Goal: Task Accomplishment & Management: Manage account settings

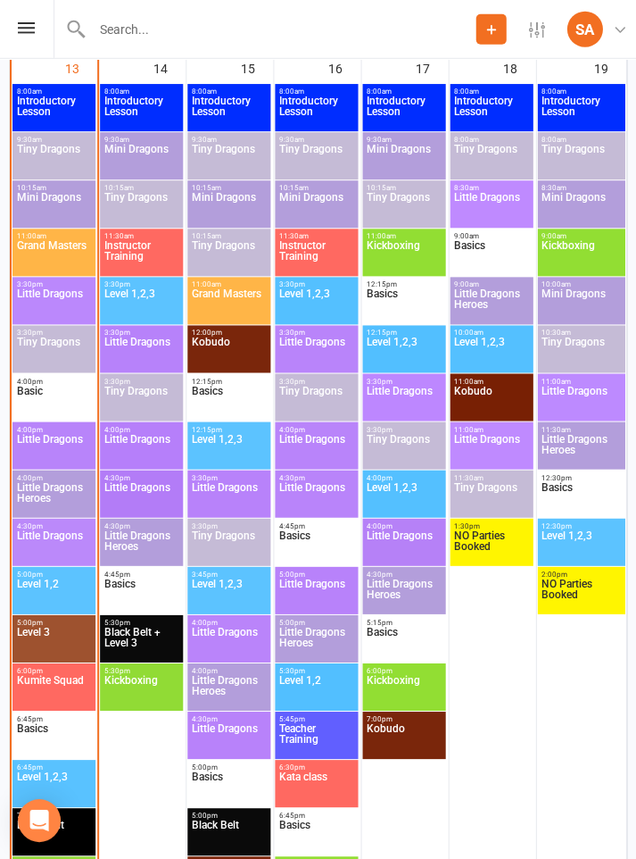
click at [63, 299] on span "Little Dragons" at bounding box center [54, 304] width 76 height 32
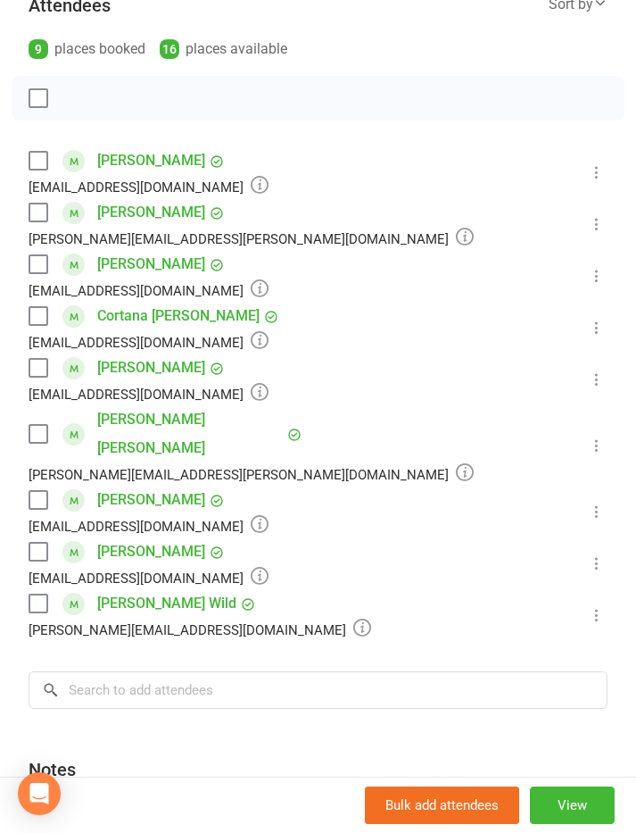
scroll to position [268, 0]
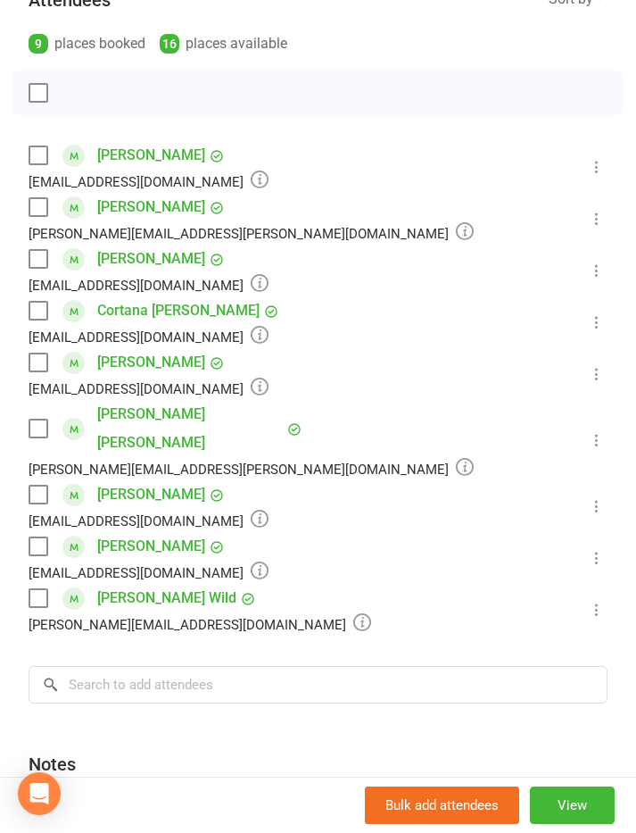
click at [33, 485] on label at bounding box center [38, 494] width 18 height 18
click at [35, 257] on label at bounding box center [38, 259] width 18 height 18
click at [51, 402] on div "Flynn Keyes Nicole.burns@woolworths.com.au" at bounding box center [255, 440] width 452 height 80
click at [29, 419] on label at bounding box center [38, 428] width 18 height 18
click at [35, 589] on label at bounding box center [38, 598] width 18 height 18
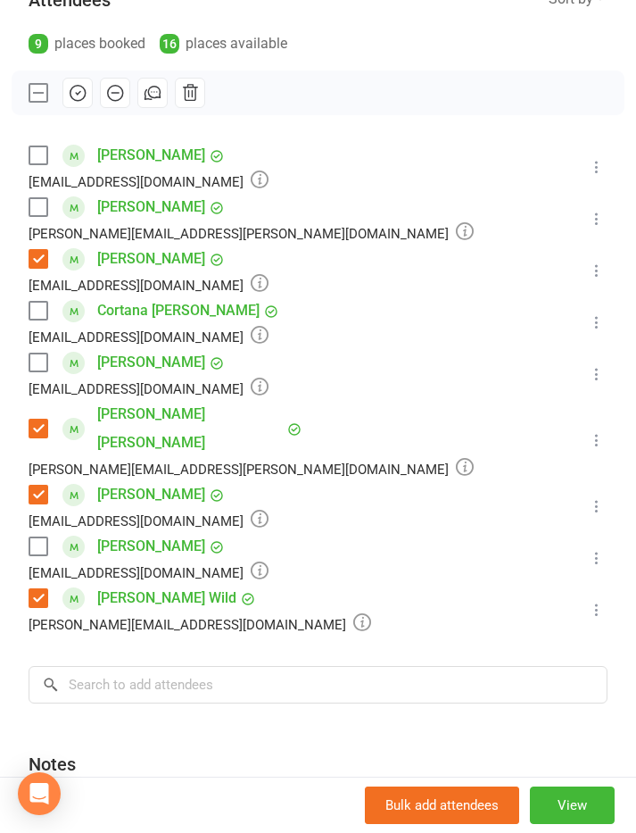
click at [71, 94] on icon "button" at bounding box center [78, 93] width 15 height 15
click at [35, 303] on label at bounding box center [38, 311] width 18 height 18
click at [75, 93] on icon "button" at bounding box center [78, 93] width 20 height 20
click at [34, 152] on label at bounding box center [38, 155] width 18 height 18
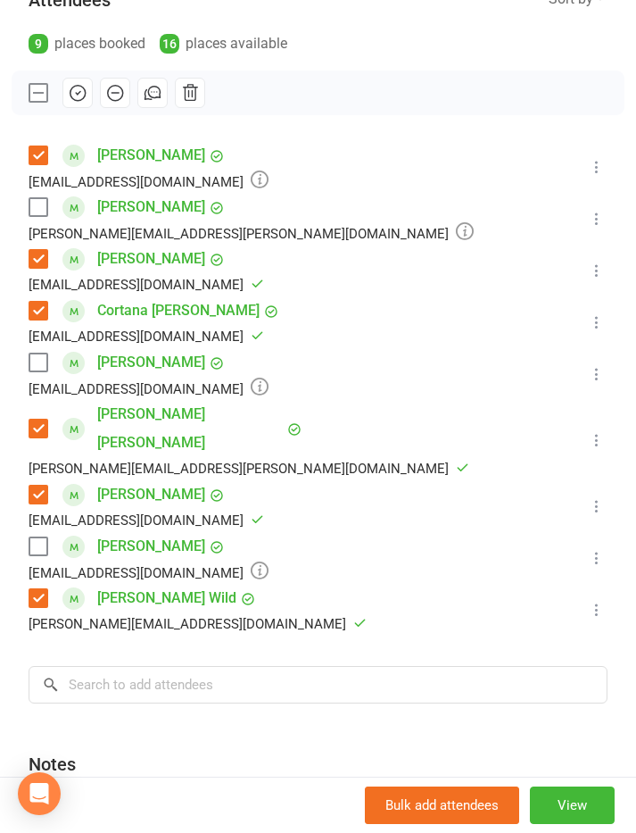
click at [37, 211] on label at bounding box center [38, 207] width 18 height 18
click at [71, 87] on icon "button" at bounding box center [78, 93] width 20 height 20
click at [36, 358] on label at bounding box center [38, 362] width 18 height 18
click at [74, 90] on icon "button" at bounding box center [78, 93] width 20 height 20
click at [40, 537] on label at bounding box center [38, 546] width 18 height 18
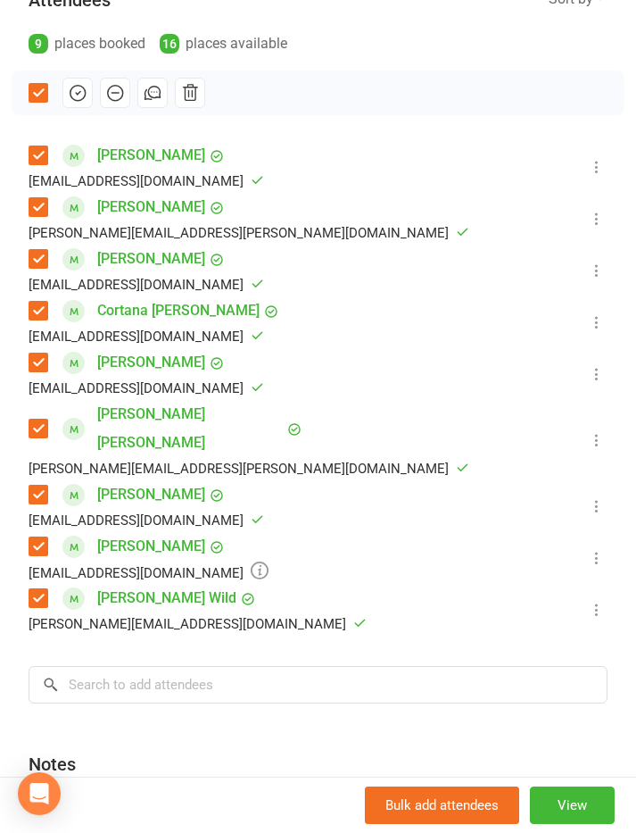
click at [79, 87] on icon "button" at bounding box center [78, 93] width 20 height 20
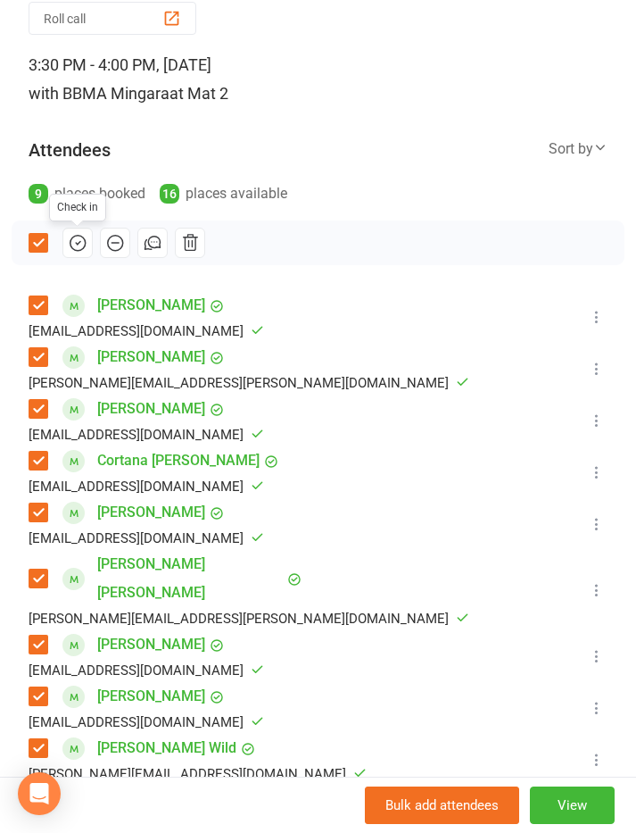
scroll to position [117, 0]
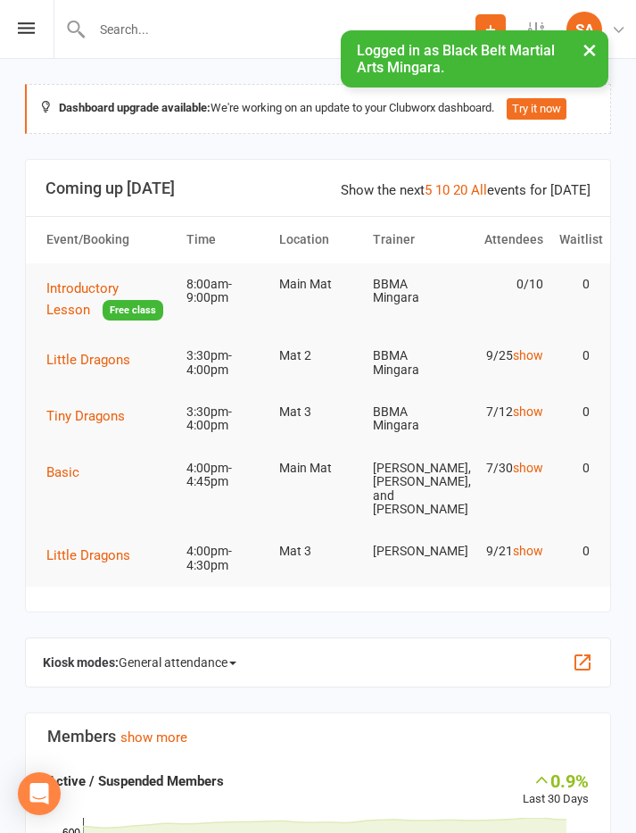
click at [94, 408] on span "Tiny Dragons" at bounding box center [85, 416] width 79 height 16
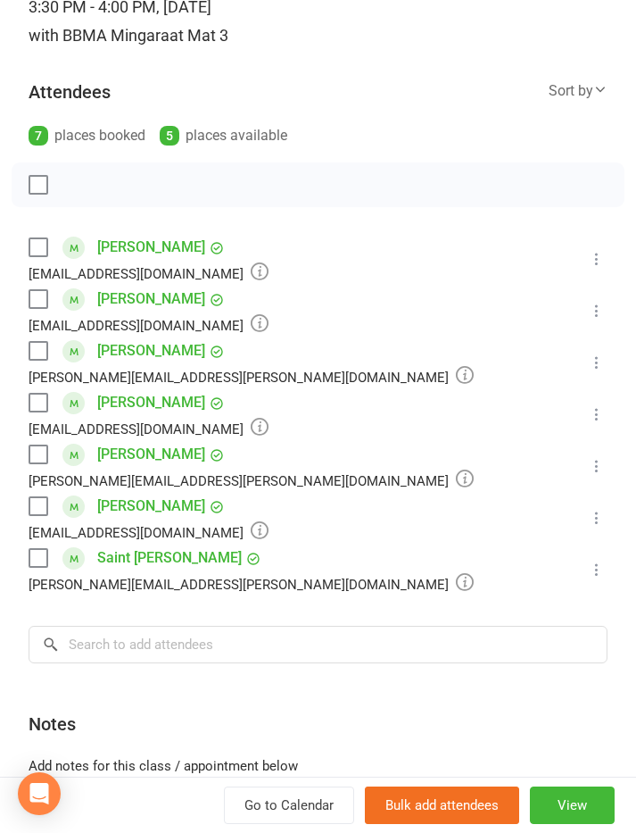
scroll to position [184, 0]
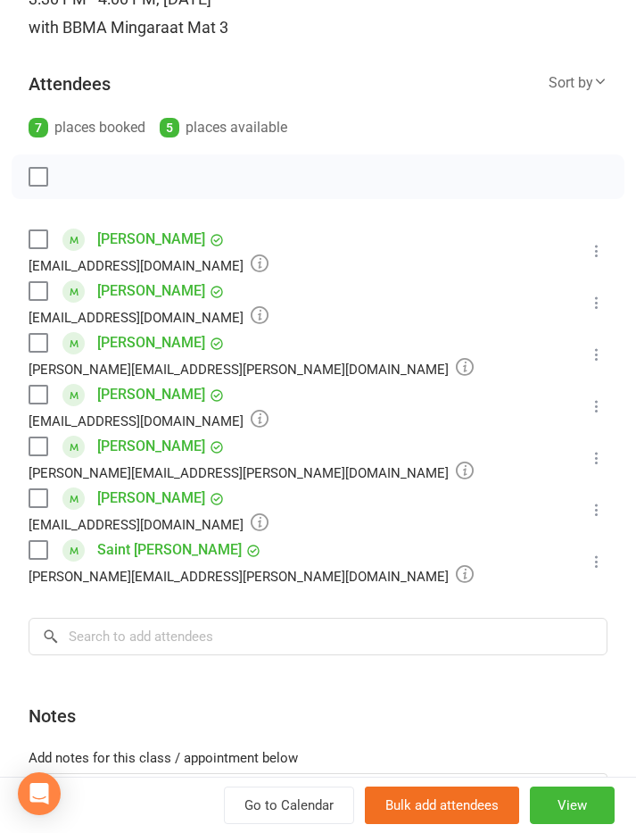
click at [33, 449] on label at bounding box center [38, 446] width 18 height 18
click at [75, 178] on icon "button" at bounding box center [78, 177] width 20 height 20
click at [38, 240] on label at bounding box center [38, 239] width 18 height 18
click at [113, 164] on button "button" at bounding box center [115, 177] width 30 height 30
click at [38, 291] on label at bounding box center [38, 291] width 18 height 18
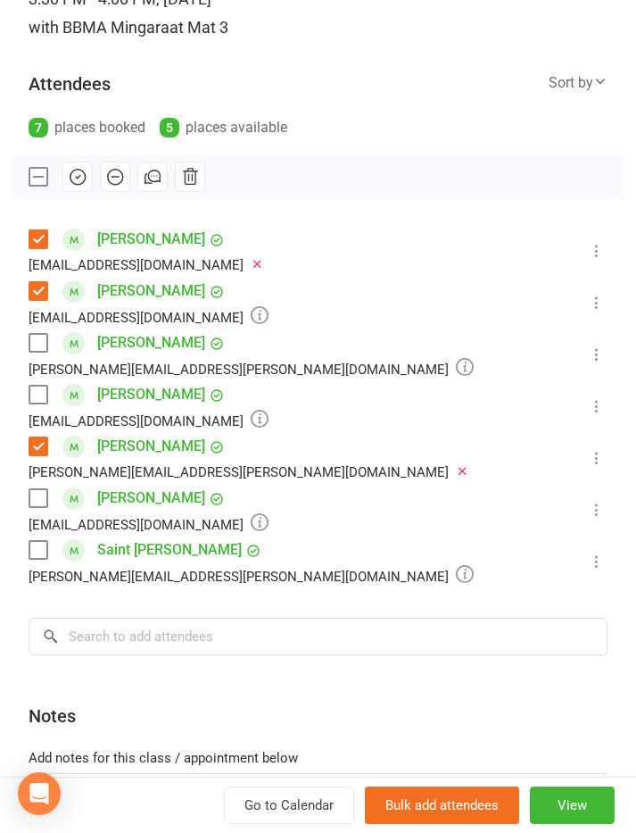
click at [78, 176] on icon "button" at bounding box center [78, 177] width 20 height 20
click at [32, 545] on label at bounding box center [38, 550] width 18 height 18
click at [85, 172] on icon "button" at bounding box center [78, 177] width 20 height 20
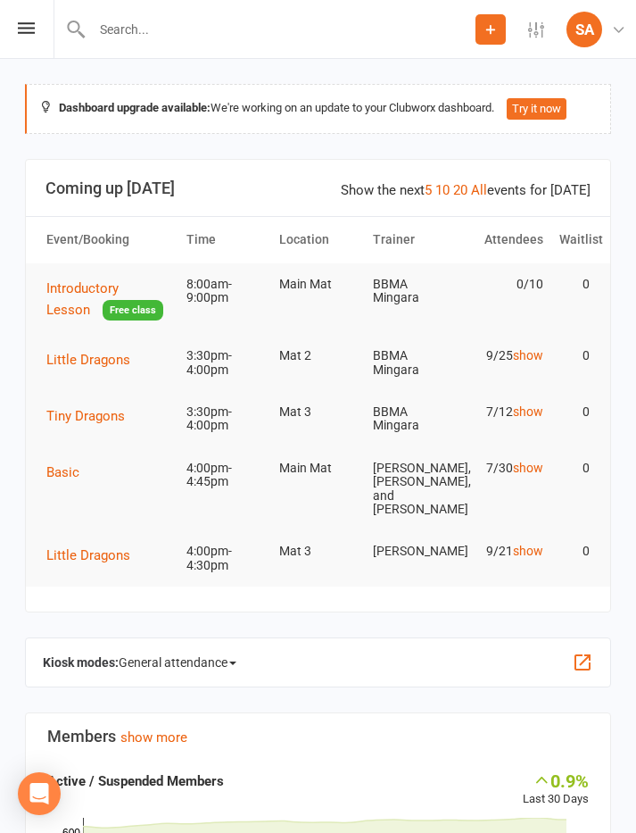
click at [109, 604] on section "Show the next 5 10 20 All events for today Coming up Today Event/Booking Time L…" at bounding box center [318, 386] width 586 height 454
click at [90, 563] on span "Little Dragons" at bounding box center [88, 555] width 84 height 16
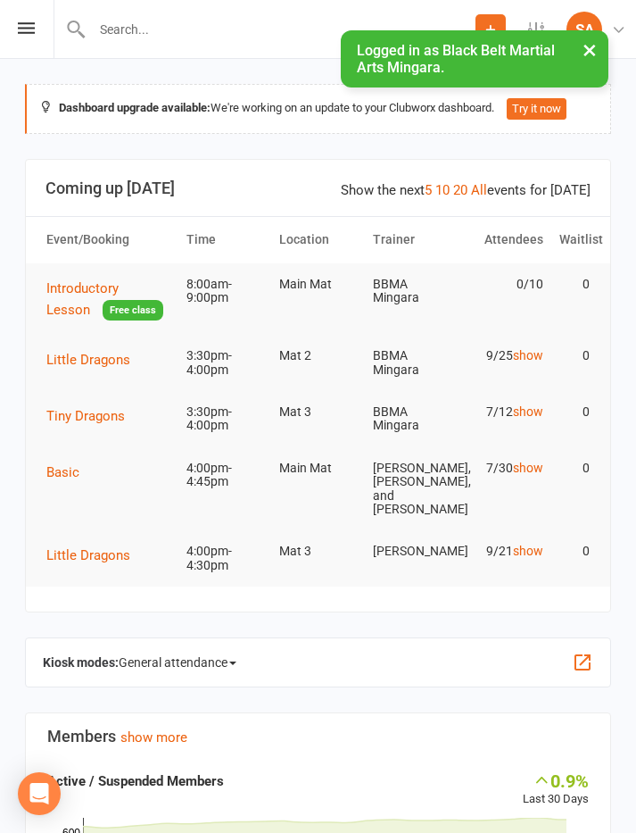
click at [31, 29] on icon at bounding box center [26, 28] width 17 height 12
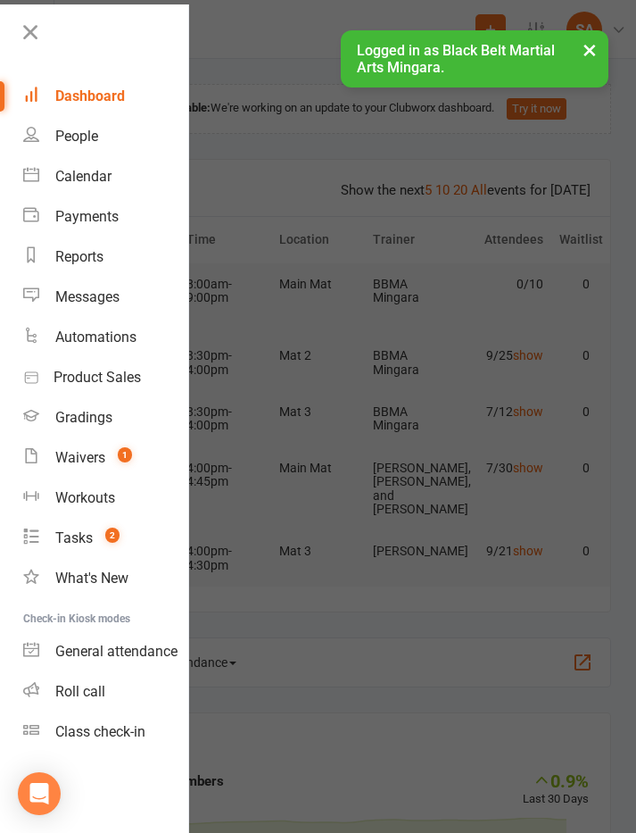
click at [106, 170] on div "Calendar" at bounding box center [83, 176] width 56 height 17
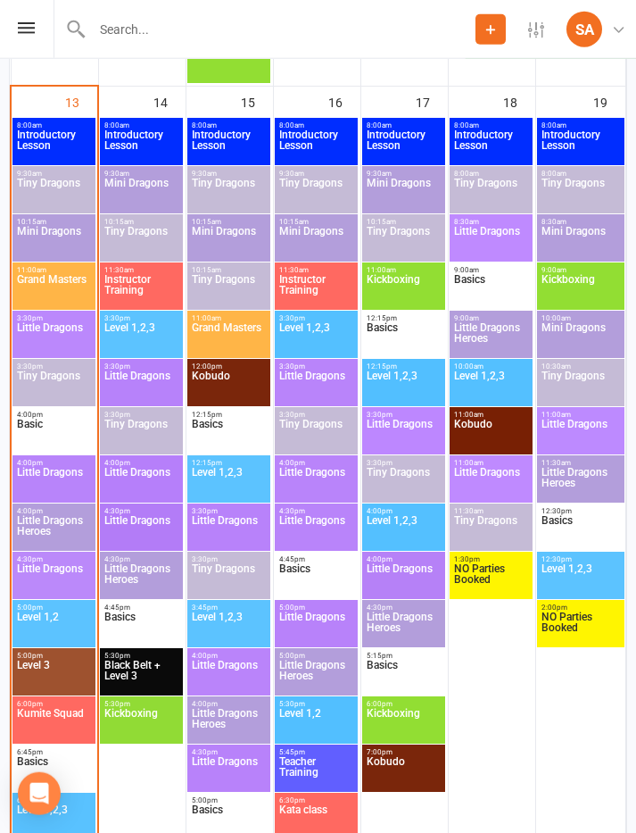
scroll to position [1196, 0]
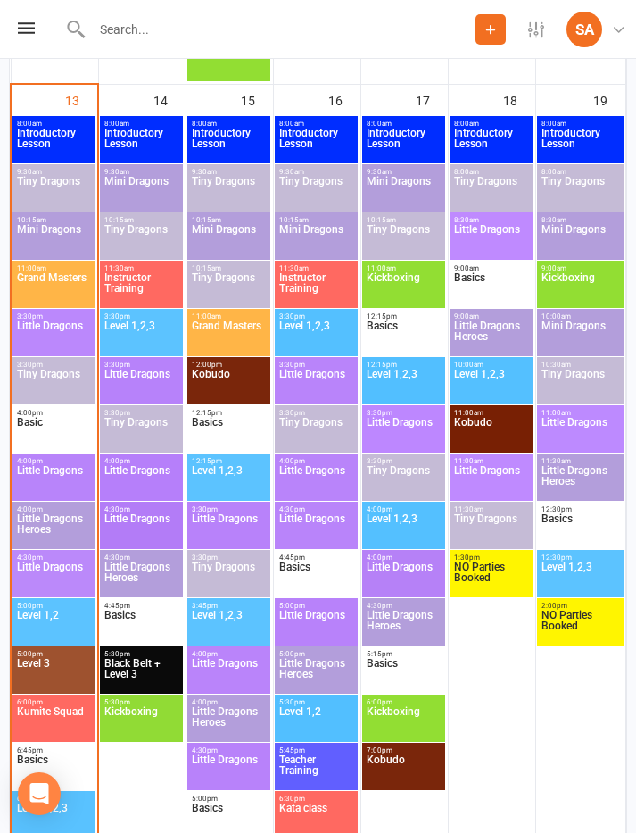
click at [64, 521] on span "Little Dragons Heroes" at bounding box center [54, 529] width 76 height 32
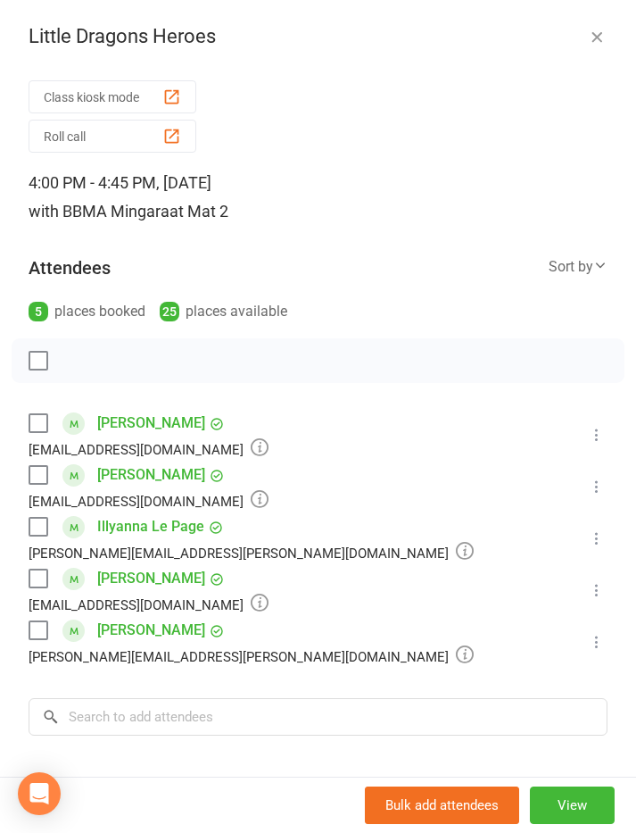
scroll to position [1245, 0]
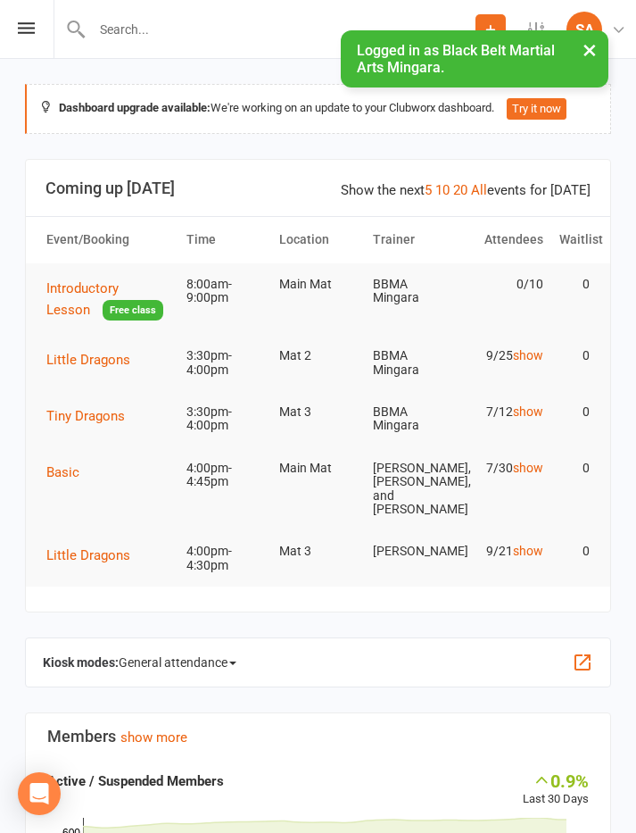
click at [21, 28] on icon at bounding box center [26, 28] width 17 height 12
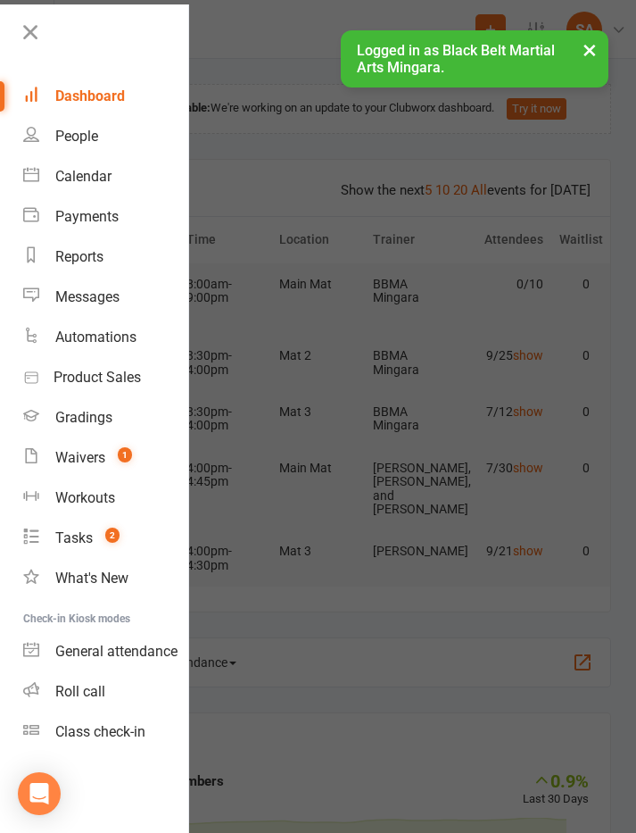
click at [110, 171] on div "Calendar" at bounding box center [83, 176] width 56 height 17
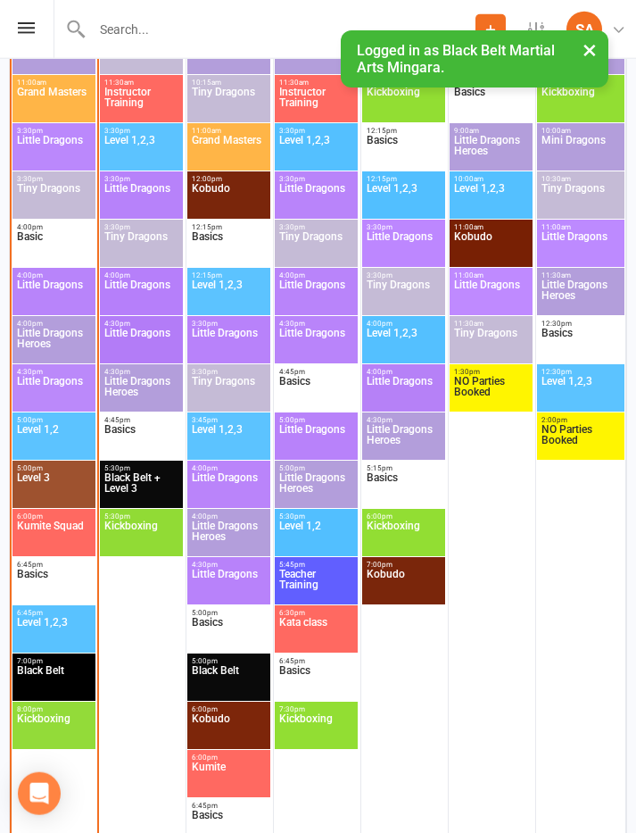
click at [75, 382] on span "Little Dragons" at bounding box center [54, 392] width 76 height 32
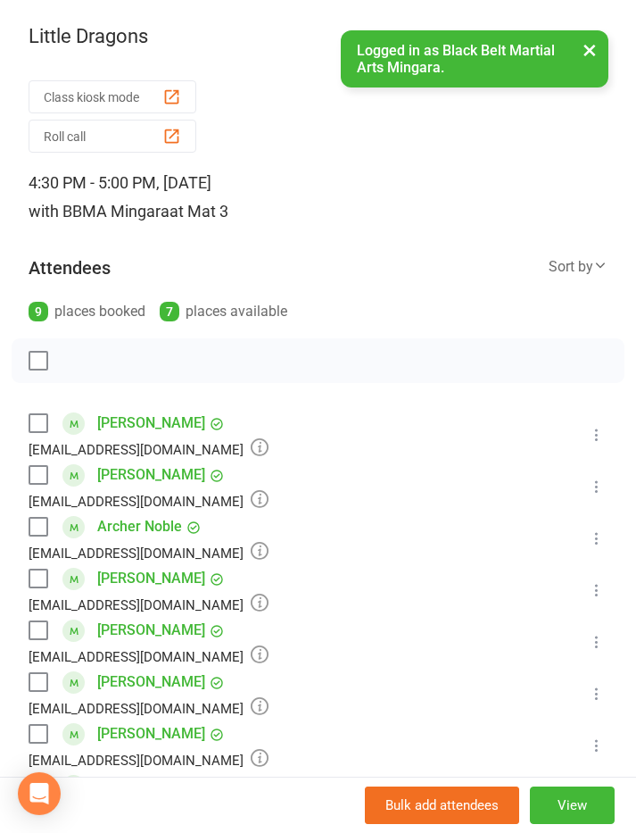
scroll to position [1431, 0]
